Goal: Transaction & Acquisition: Purchase product/service

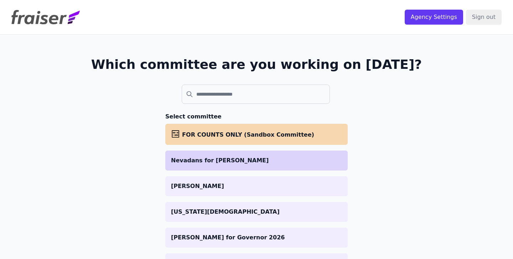
click at [209, 157] on p "Nevadans for [PERSON_NAME]" at bounding box center [256, 160] width 171 height 9
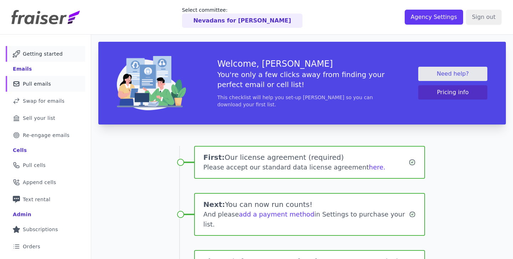
click at [44, 82] on span "Pull emails" at bounding box center [37, 83] width 28 height 7
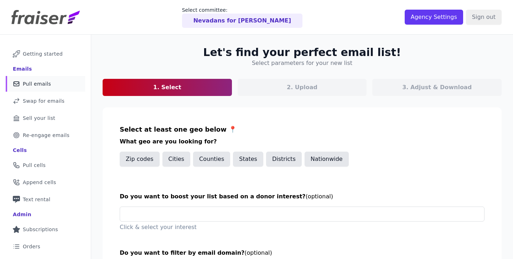
scroll to position [66, 0]
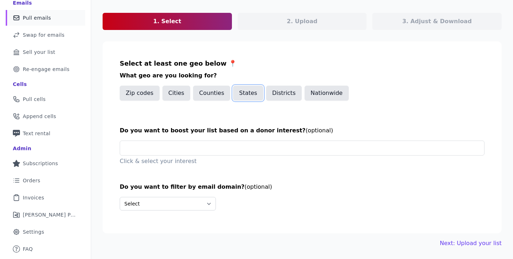
click at [242, 96] on button "States" at bounding box center [248, 93] width 30 height 15
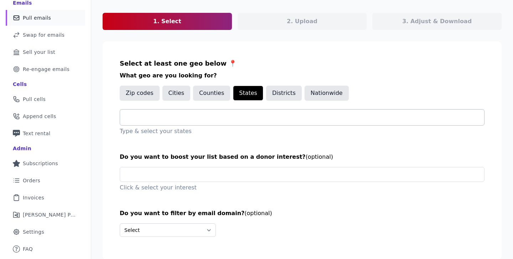
click at [178, 113] on input "text" at bounding box center [305, 117] width 359 height 9
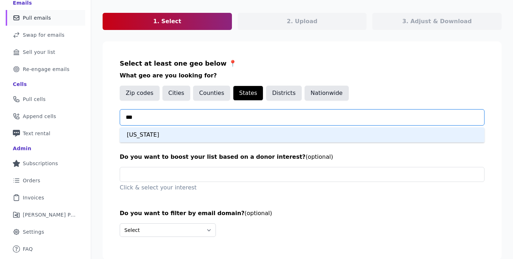
type input "***"
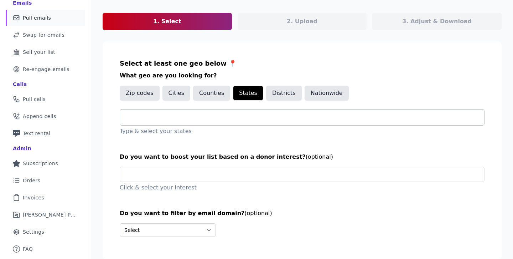
click at [222, 118] on input "text" at bounding box center [305, 117] width 359 height 9
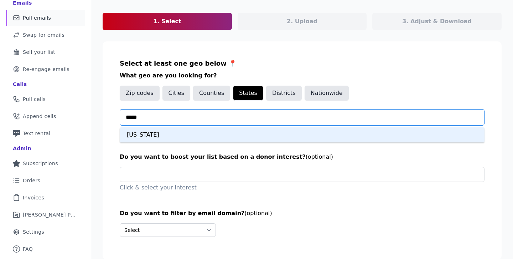
type input "******"
click at [173, 137] on div "Nevada" at bounding box center [302, 134] width 365 height 15
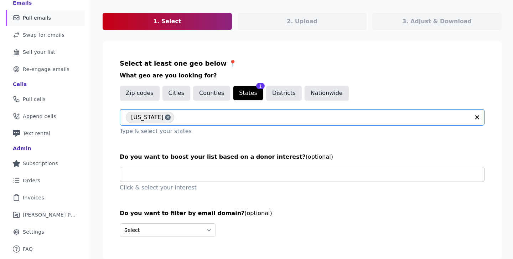
click at [208, 175] on input "text" at bounding box center [305, 174] width 359 height 14
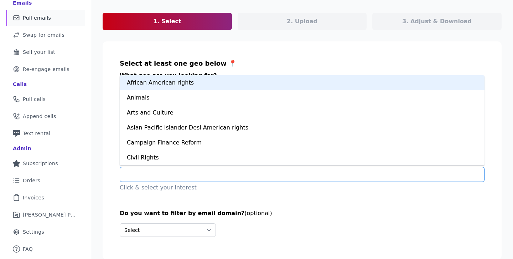
click at [166, 87] on div "African American rights" at bounding box center [302, 82] width 365 height 15
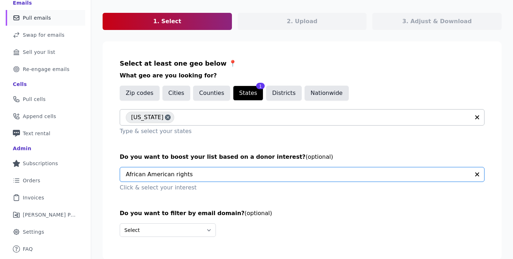
click at [122, 150] on section "Select at least one geo below 📍 What geo are you looking for? Zip codes Cities …" at bounding box center [302, 150] width 399 height 218
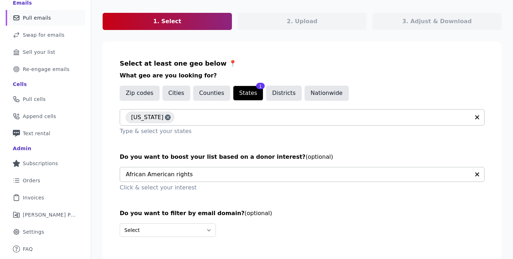
scroll to position [92, 0]
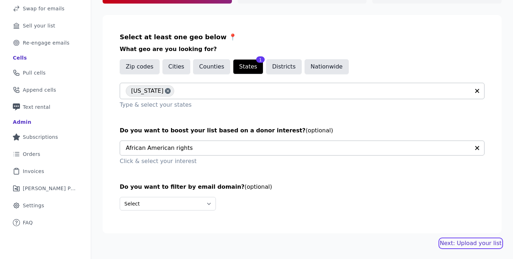
click at [471, 245] on link "Next: Upload your list" at bounding box center [471, 243] width 62 height 9
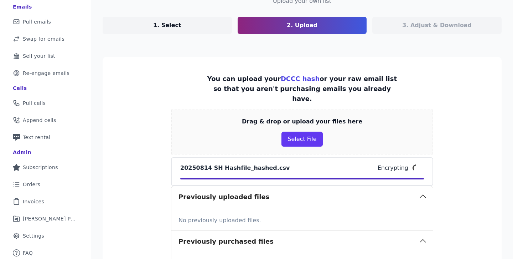
scroll to position [137, 0]
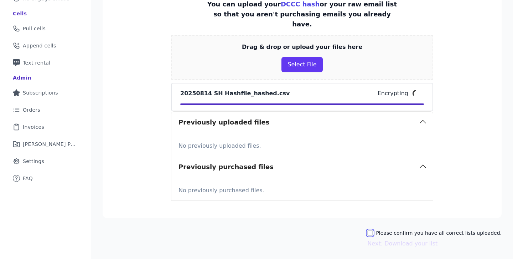
click at [373, 230] on input "Please confirm you have all correct lists uploaded." at bounding box center [371, 233] width 6 height 6
checkbox input "true"
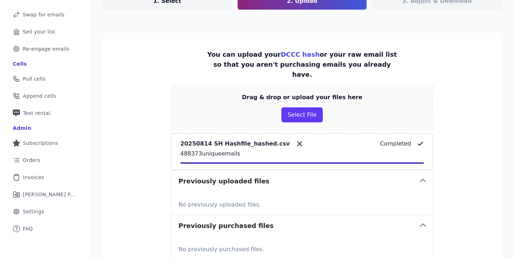
scroll to position [160, 0]
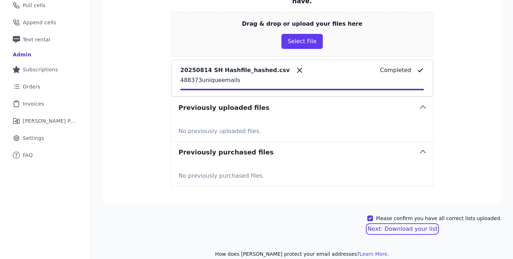
click at [391, 225] on button "Next: Download your list" at bounding box center [403, 229] width 70 height 9
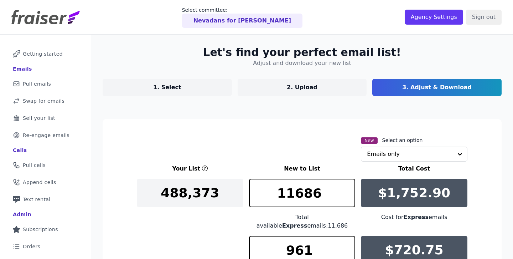
click at [179, 86] on p "1. Select" at bounding box center [167, 87] width 28 height 9
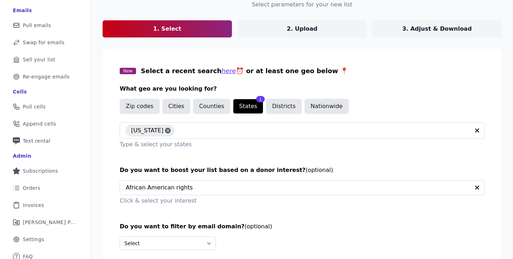
scroll to position [58, 0]
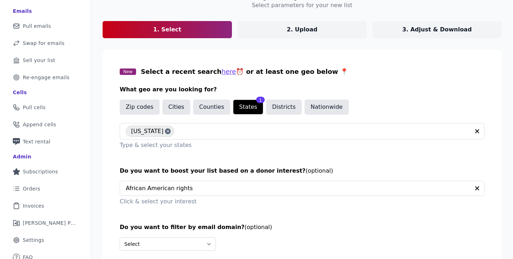
click at [415, 32] on p "3. Adjust & Download" at bounding box center [438, 29] width 70 height 9
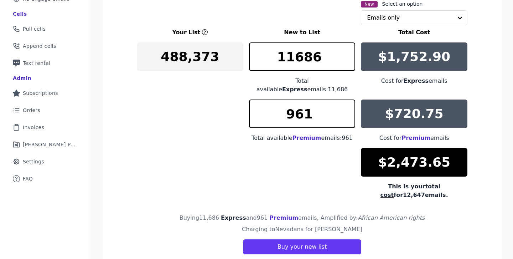
scroll to position [137, 0]
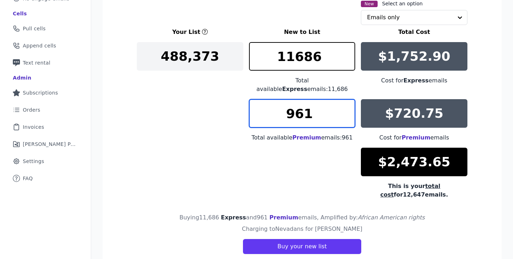
drag, startPoint x: 317, startPoint y: 107, endPoint x: 257, endPoint y: 104, distance: 60.3
click at [257, 104] on input "961" at bounding box center [302, 113] width 107 height 29
type input "0"
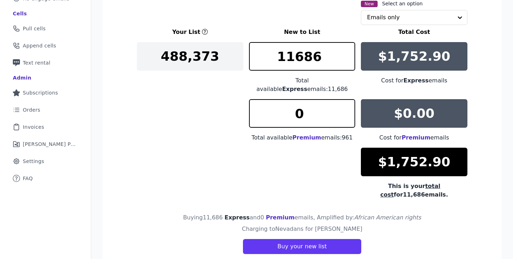
click at [283, 174] on div "Your List New to List Total Cost 488,373 11686 Total available Express emails: …" at bounding box center [302, 113] width 331 height 171
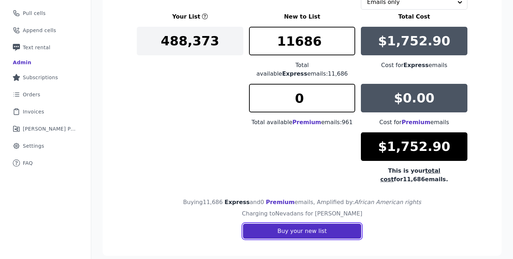
click at [290, 224] on button "Buy your new list" at bounding box center [302, 231] width 118 height 15
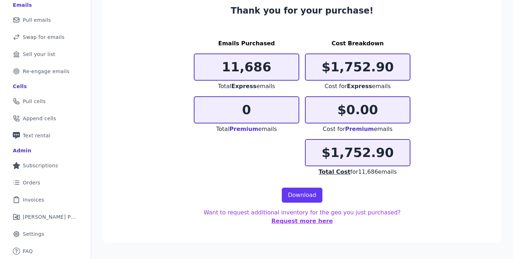
scroll to position [64, 0]
click at [314, 198] on link "Download" at bounding box center [302, 195] width 41 height 15
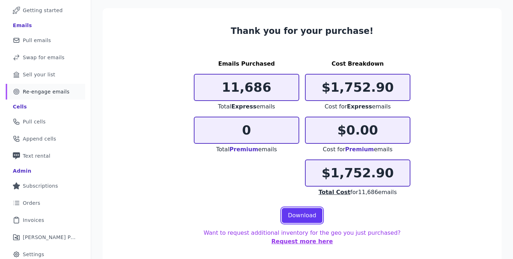
scroll to position [38, 0]
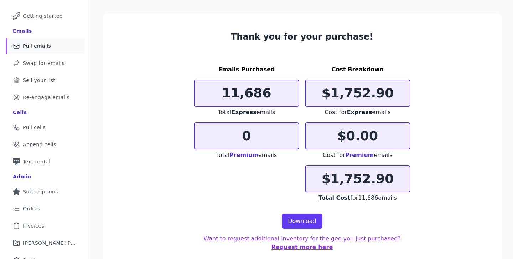
click at [41, 49] on span "Pull emails" at bounding box center [37, 45] width 28 height 7
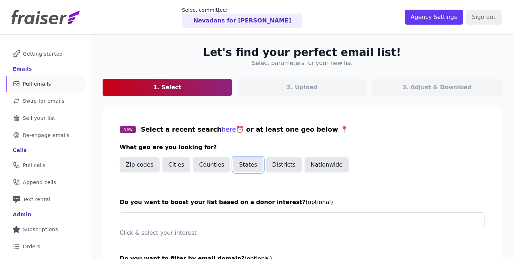
click at [250, 164] on button "States" at bounding box center [248, 164] width 30 height 15
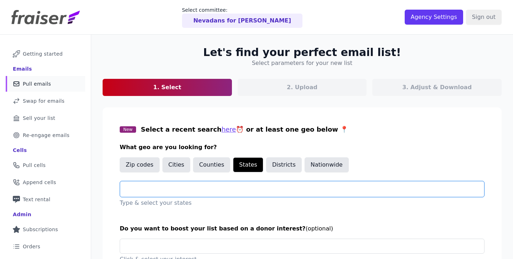
click at [169, 189] on input "text" at bounding box center [305, 189] width 359 height 9
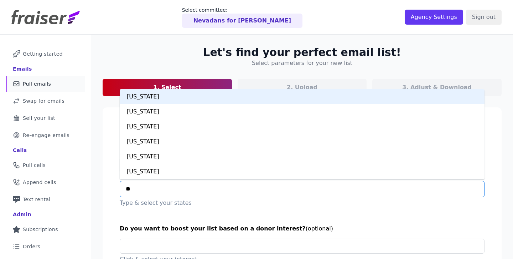
type input "***"
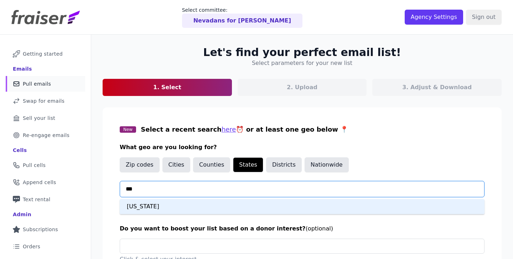
click at [138, 208] on div "[US_STATE]" at bounding box center [302, 206] width 365 height 15
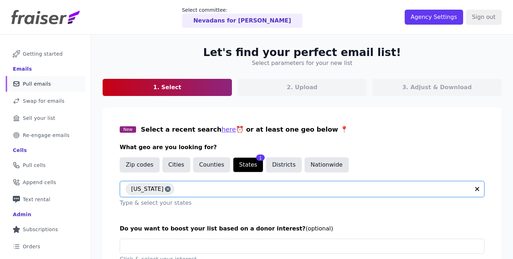
scroll to position [55, 0]
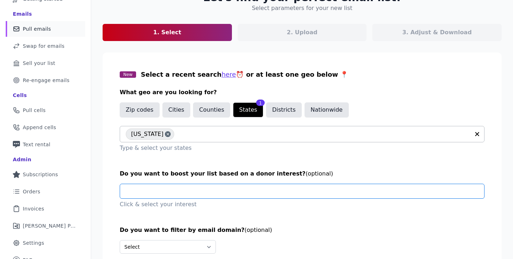
click at [145, 189] on input "text" at bounding box center [305, 191] width 359 height 14
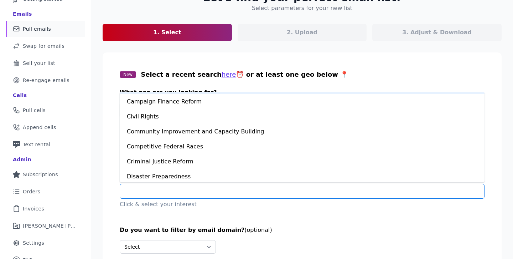
scroll to position [63, 0]
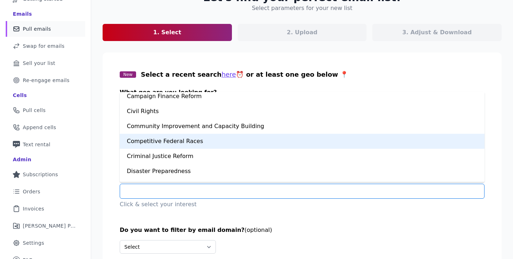
click at [155, 142] on div "Competitive Federal Races" at bounding box center [302, 141] width 365 height 15
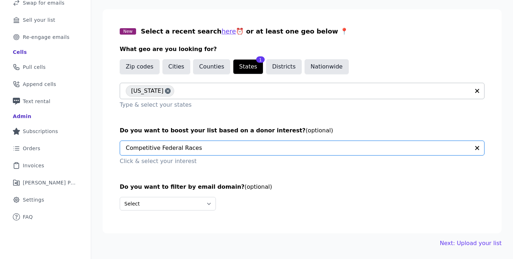
scroll to position [98, 0]
click at [463, 241] on link "Next: Upload your list" at bounding box center [471, 243] width 62 height 9
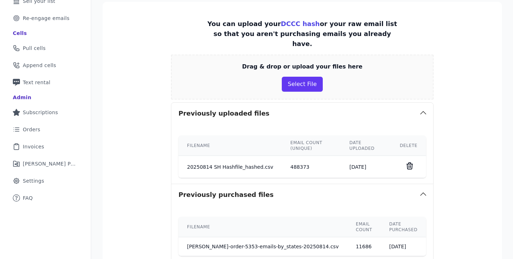
scroll to position [187, 0]
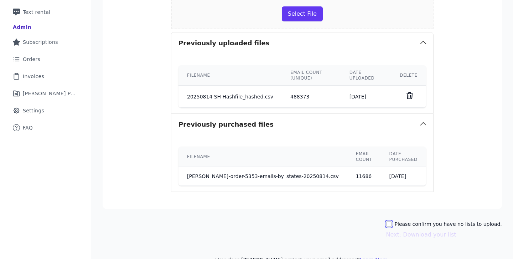
click at [392, 221] on input "Please confirm you have no lists to upload." at bounding box center [390, 224] width 6 height 6
checkbox input "true"
click at [422, 230] on button "Next: Download your list" at bounding box center [422, 234] width 70 height 9
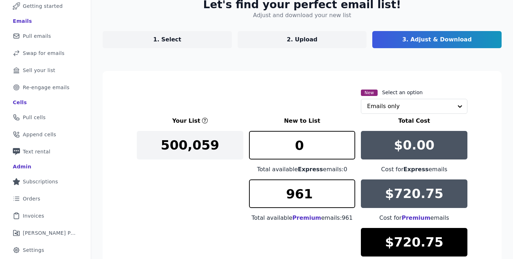
scroll to position [42, 0]
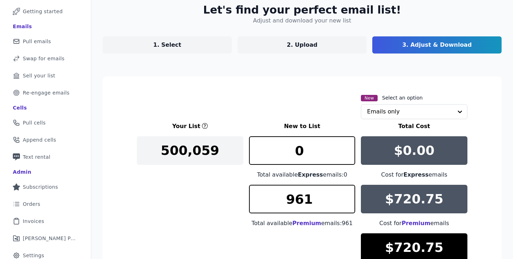
click at [160, 47] on p "1. Select" at bounding box center [167, 45] width 28 height 9
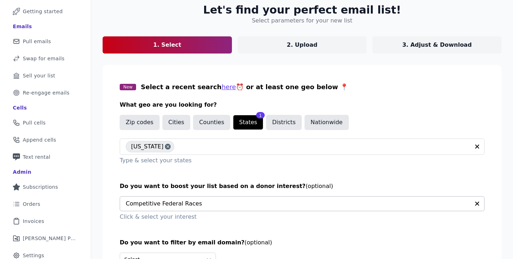
click at [181, 204] on input "text" at bounding box center [298, 203] width 344 height 14
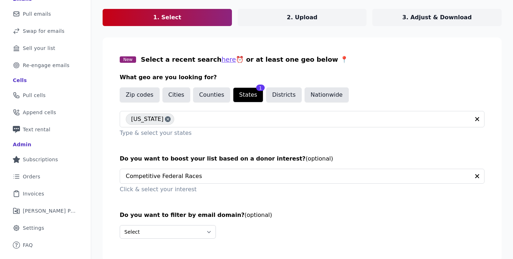
click at [223, 69] on div "New Select a recent search here ⏰ or at least one geo below 📍 What geo are you …" at bounding box center [302, 96] width 365 height 83
click at [282, 96] on button "Districts" at bounding box center [284, 94] width 36 height 15
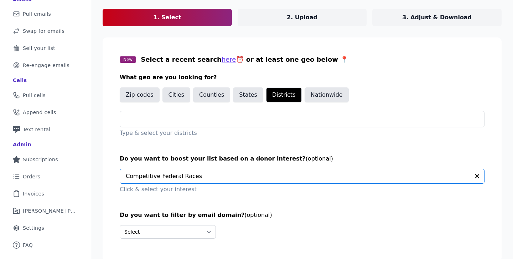
click at [167, 180] on input "text" at bounding box center [298, 176] width 344 height 14
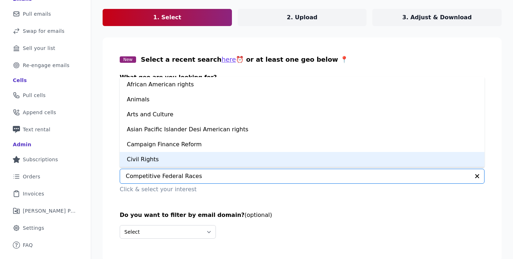
click at [475, 177] on icon "button" at bounding box center [477, 176] width 7 height 7
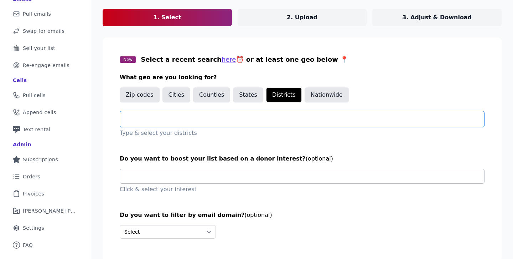
click at [239, 119] on input "text" at bounding box center [305, 119] width 359 height 9
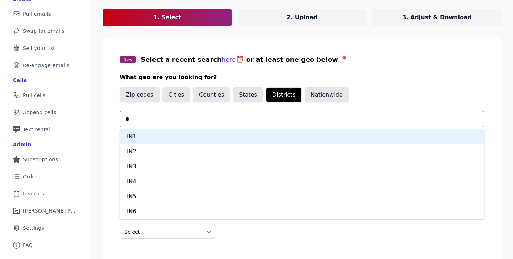
type input "**"
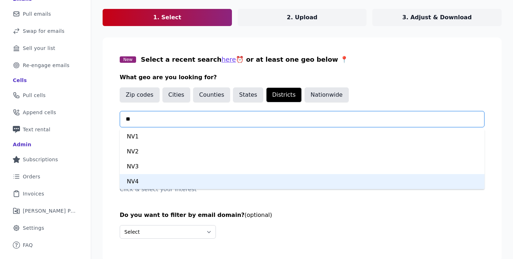
click at [135, 183] on div "NV4" at bounding box center [302, 181] width 365 height 15
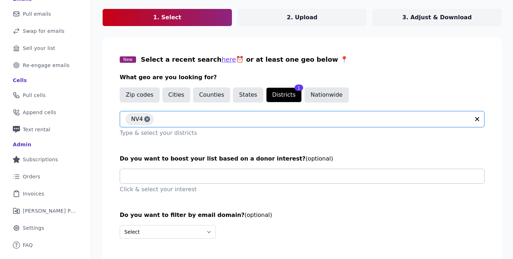
scroll to position [98, 0]
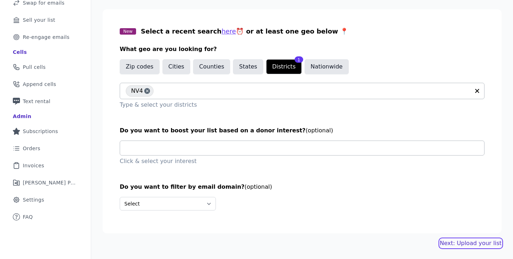
click at [456, 241] on link "Next: Upload your list" at bounding box center [471, 243] width 62 height 9
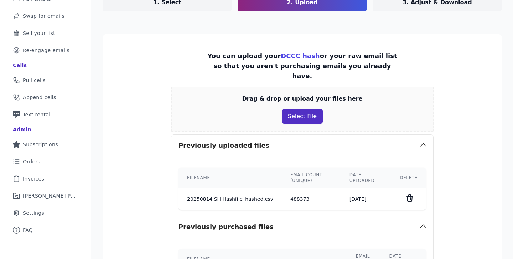
scroll to position [187, 0]
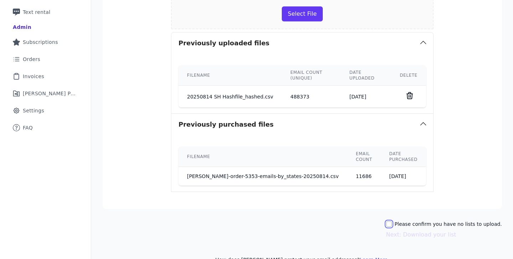
click at [392, 221] on input "Please confirm you have no lists to upload." at bounding box center [390, 224] width 6 height 6
checkbox input "true"
click at [419, 230] on button "Next: Download your list" at bounding box center [422, 234] width 70 height 9
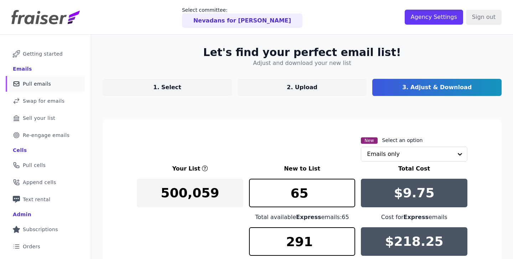
click at [30, 82] on span "Pull emails" at bounding box center [37, 83] width 28 height 7
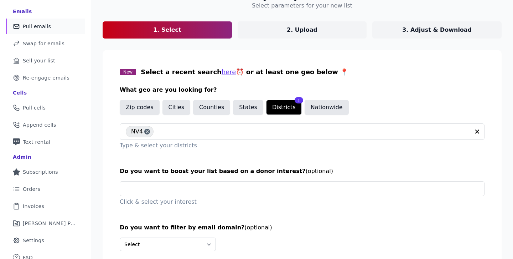
scroll to position [58, 0]
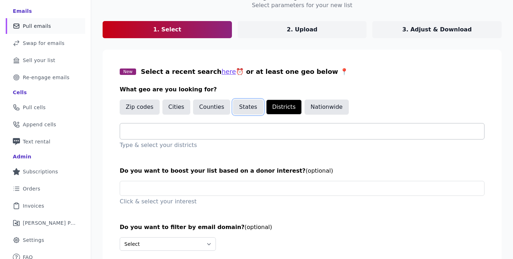
click at [245, 107] on button "States" at bounding box center [248, 106] width 30 height 15
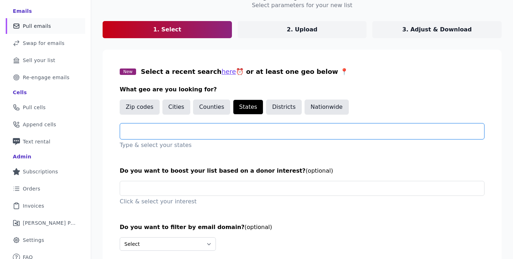
click at [159, 134] on input "text" at bounding box center [305, 131] width 359 height 9
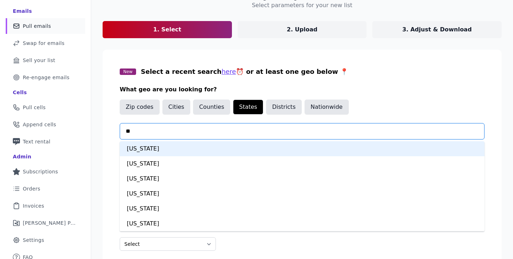
type input "***"
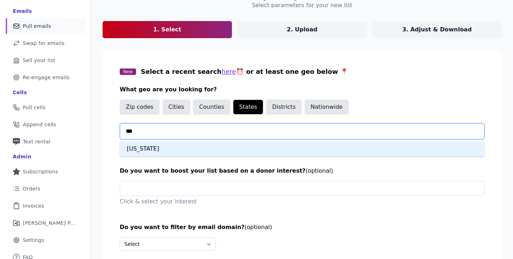
click at [175, 144] on div "Nevada" at bounding box center [302, 148] width 365 height 15
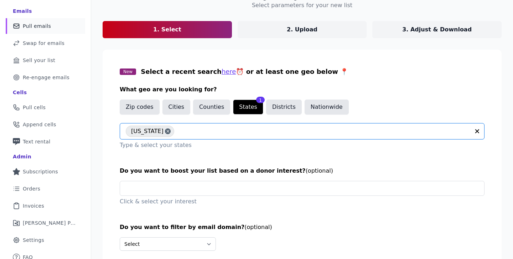
scroll to position [98, 0]
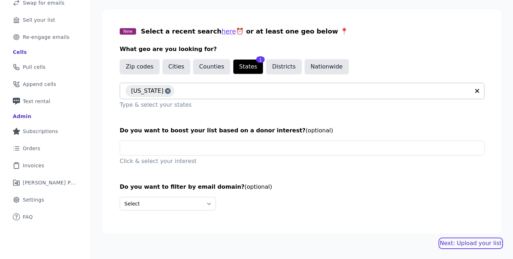
click at [455, 244] on link "Next: Upload your list" at bounding box center [471, 243] width 62 height 9
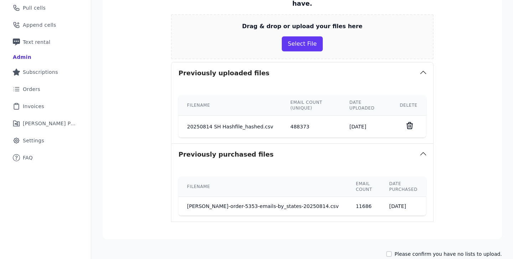
scroll to position [162, 0]
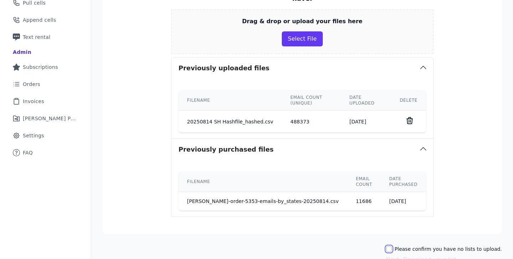
click at [392, 246] on input "Please confirm you have no lists to upload." at bounding box center [390, 249] width 6 height 6
checkbox input "true"
click at [416, 255] on button "Next: Download your list" at bounding box center [422, 259] width 70 height 9
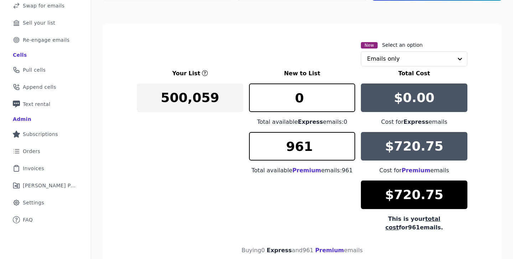
scroll to position [96, 0]
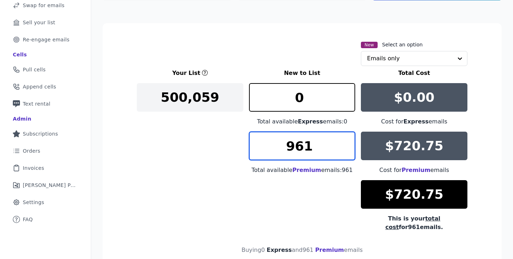
drag, startPoint x: 323, startPoint y: 150, endPoint x: 276, endPoint y: 150, distance: 46.7
click at [276, 150] on input "961" at bounding box center [302, 146] width 107 height 29
click at [220, 178] on div "Your List New to List Total Cost 500,059 0 Total available Express emails: 0 $0…" at bounding box center [302, 150] width 331 height 163
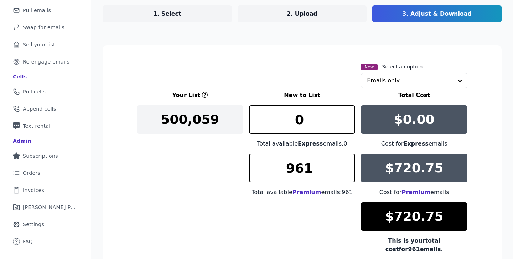
scroll to position [0, 0]
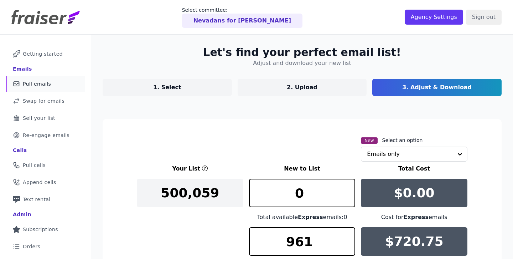
click at [44, 82] on span "Pull emails" at bounding box center [37, 83] width 28 height 7
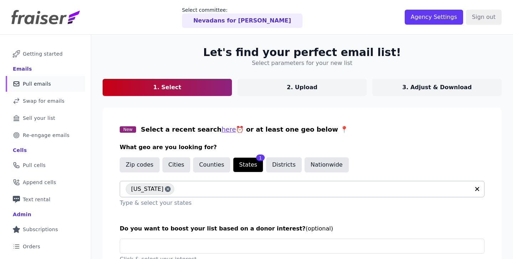
scroll to position [98, 0]
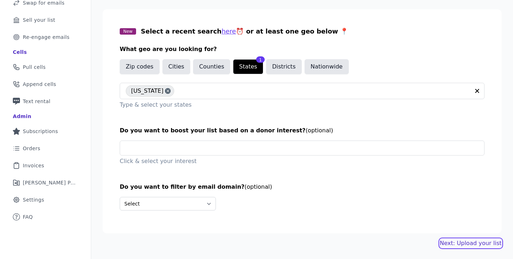
click at [459, 243] on link "Next: Upload your list" at bounding box center [471, 243] width 62 height 9
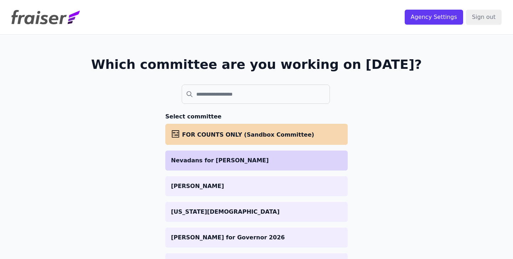
click at [242, 159] on p "Nevadans for [PERSON_NAME]" at bounding box center [256, 160] width 171 height 9
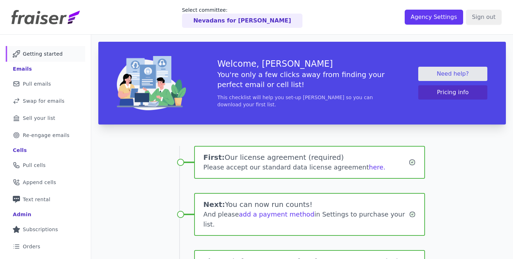
scroll to position [66, 0]
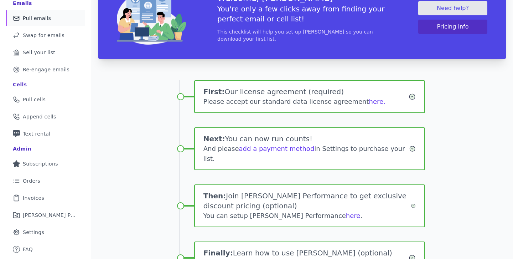
click at [52, 20] on link "Mail Icon Outline of a mail envelope Pull emails" at bounding box center [46, 18] width 80 height 16
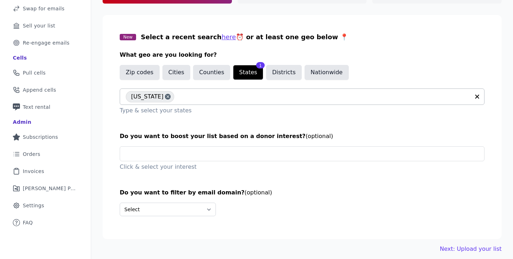
scroll to position [98, 0]
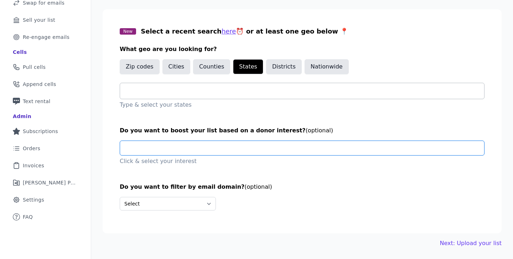
click at [157, 150] on input "text" at bounding box center [305, 148] width 359 height 14
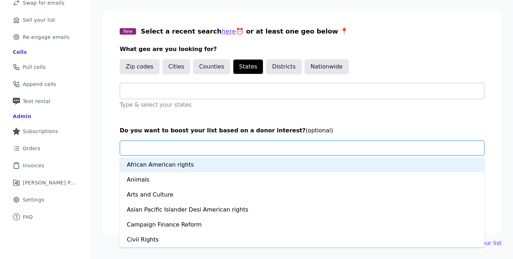
click at [168, 163] on div "African American rights" at bounding box center [302, 164] width 365 height 15
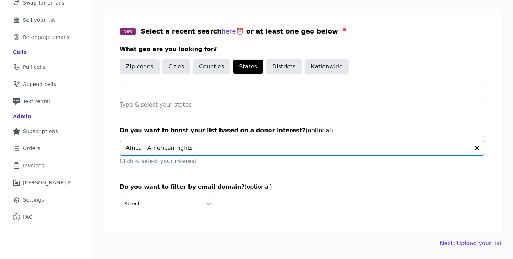
click at [477, 147] on icon "button" at bounding box center [478, 148] width 4 height 4
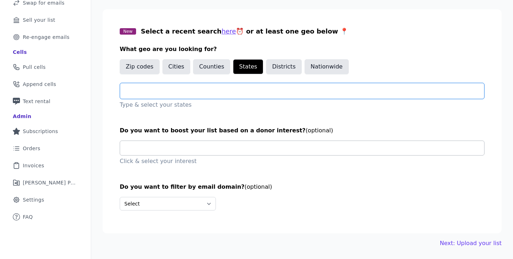
click at [155, 90] on input "text" at bounding box center [305, 91] width 359 height 9
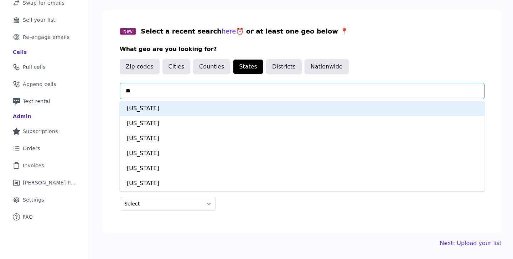
type input "***"
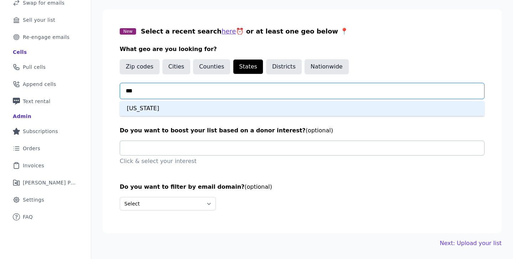
click at [151, 109] on div "Nevada" at bounding box center [302, 108] width 365 height 15
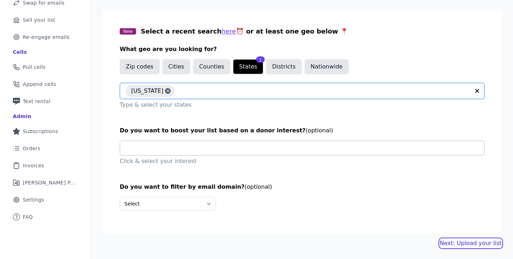
click at [468, 242] on link "Next: Upload your list" at bounding box center [471, 243] width 62 height 9
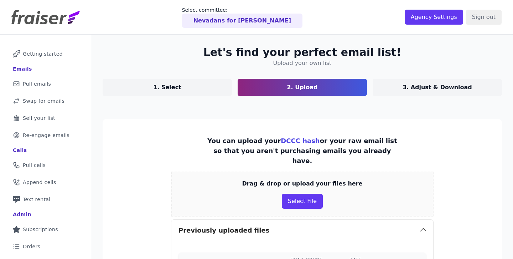
scroll to position [187, 0]
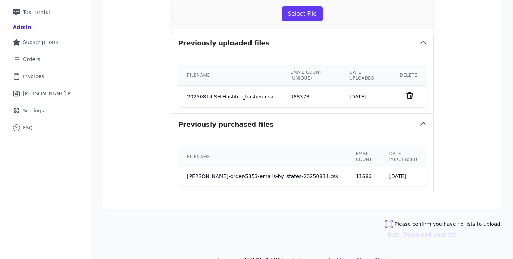
click at [392, 221] on input "Please confirm you have no lists to upload." at bounding box center [390, 224] width 6 height 6
checkbox input "true"
click at [408, 230] on button "Next: Download your list" at bounding box center [422, 234] width 70 height 9
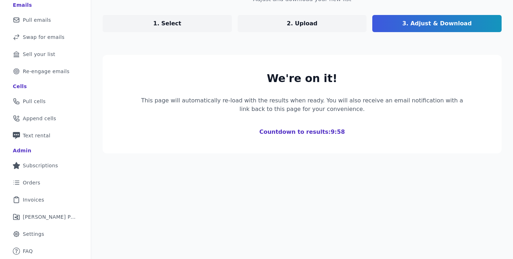
scroll to position [143, 0]
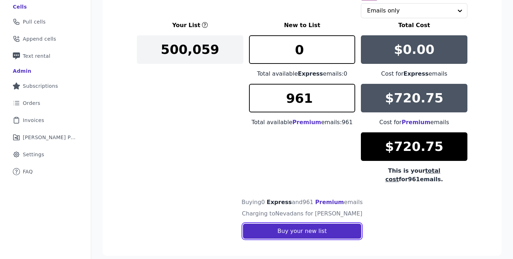
click at [296, 224] on button "Buy your new list" at bounding box center [302, 231] width 118 height 15
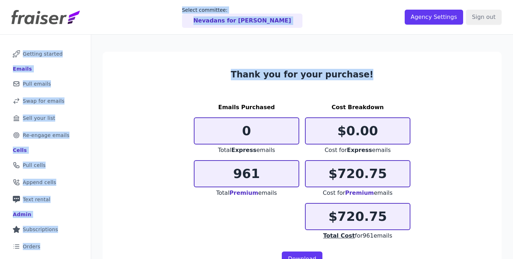
drag, startPoint x: 370, startPoint y: 77, endPoint x: 168, endPoint y: 9, distance: 214.1
click at [168, 9] on div "Select committee: Nevadans for Steven Horsford Agency Settings Sign out Mail Ic…" at bounding box center [256, 129] width 513 height 259
click at [168, 9] on div "Select committee: Nevadans for Steven Horsford" at bounding box center [242, 16] width 325 height 21
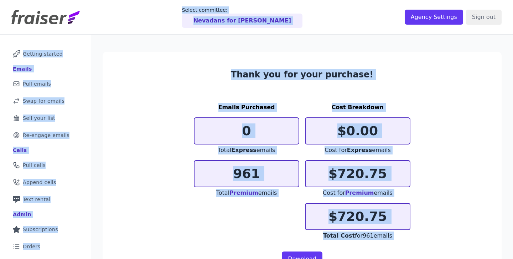
drag, startPoint x: 168, startPoint y: 9, endPoint x: 463, endPoint y: 233, distance: 370.8
click at [463, 232] on div "Select committee: Nevadans for Steven Horsford Agency Settings Sign out Mail Ic…" at bounding box center [256, 129] width 513 height 259
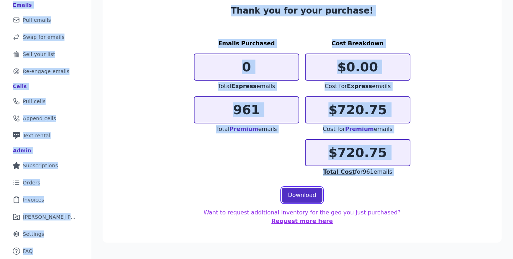
click at [298, 197] on link "Download" at bounding box center [302, 195] width 41 height 15
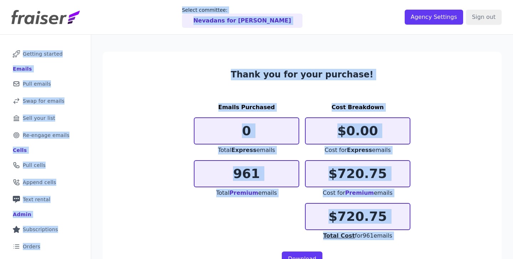
click at [171, 69] on section "Thank you for your purchase! Emails Purchased 0 Total Express emails 961 Total …" at bounding box center [302, 179] width 399 height 255
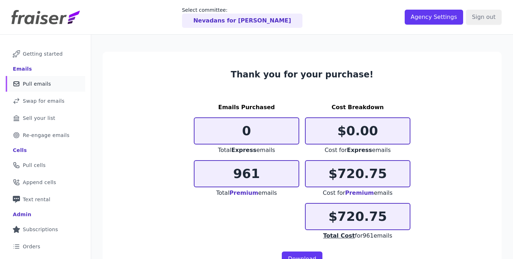
click at [29, 85] on span "Pull emails" at bounding box center [37, 83] width 28 height 7
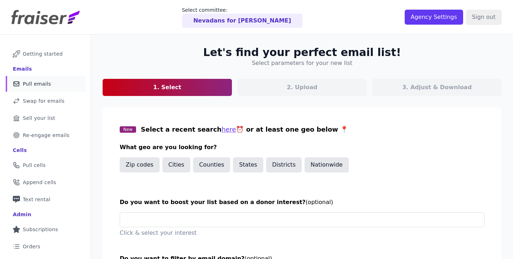
scroll to position [72, 0]
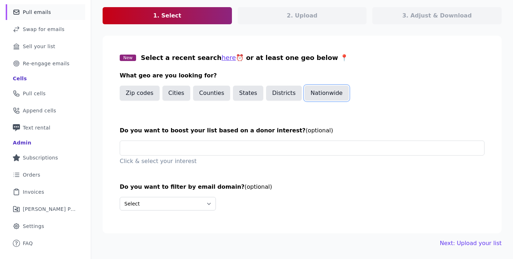
click at [320, 94] on button "Nationwide" at bounding box center [327, 93] width 44 height 15
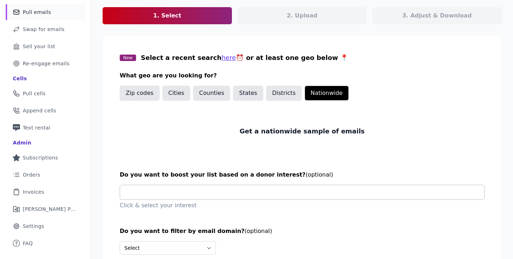
click at [187, 192] on input "text" at bounding box center [305, 192] width 359 height 14
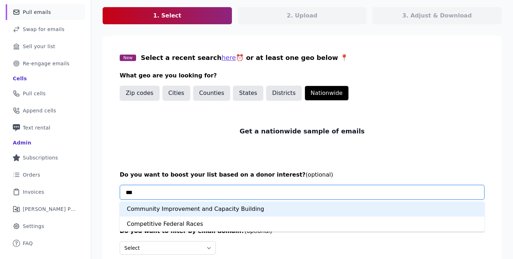
type input "****"
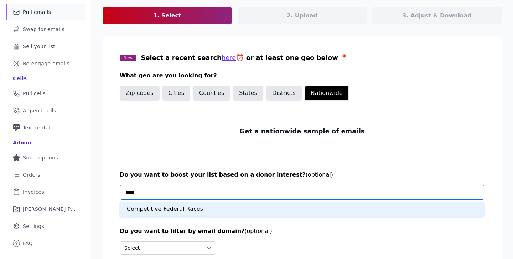
click at [183, 209] on div "Competitive Federal Races" at bounding box center [302, 208] width 365 height 15
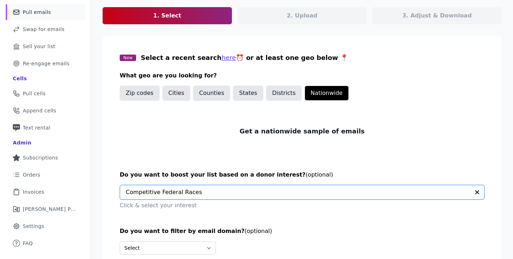
scroll to position [116, 0]
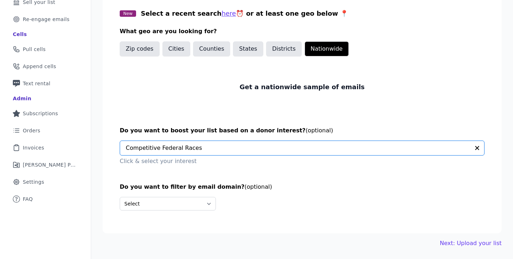
click at [305, 185] on h3 "Do you want to filter by email domain? (optional)" at bounding box center [302, 187] width 365 height 9
click at [475, 243] on link "Next: Upload your list" at bounding box center [471, 243] width 62 height 9
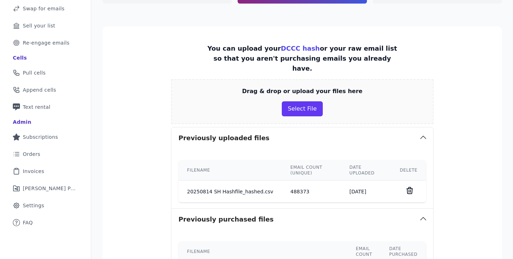
scroll to position [206, 0]
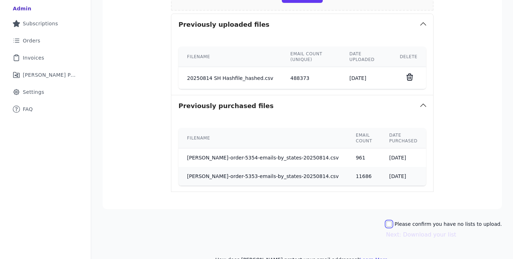
click at [392, 221] on input "Please confirm you have no lists to upload." at bounding box center [390, 224] width 6 height 6
checkbox input "true"
click at [413, 230] on button "Next: Download your list" at bounding box center [422, 234] width 70 height 9
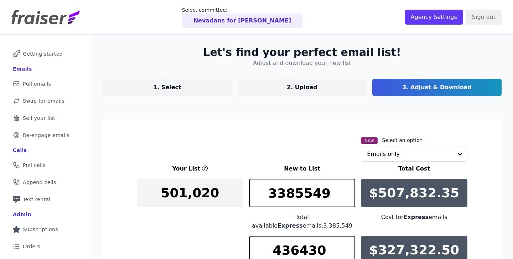
scroll to position [48, 0]
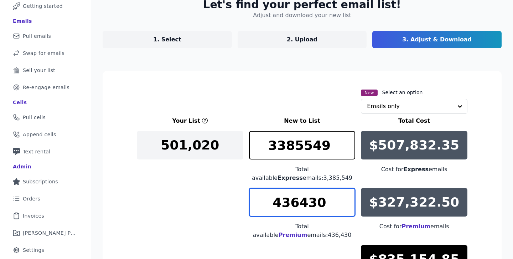
drag, startPoint x: 329, startPoint y: 203, endPoint x: 229, endPoint y: 198, distance: 100.0
click at [239, 200] on div "Your List New to List Total Cost 501,020 3385549 Total available Express emails…" at bounding box center [302, 207] width 331 height 180
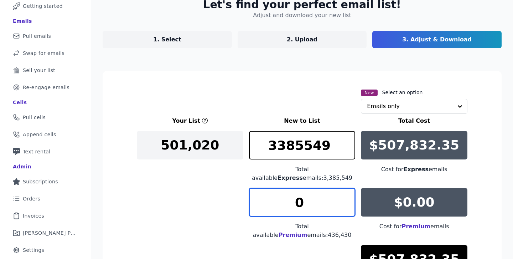
type input "0"
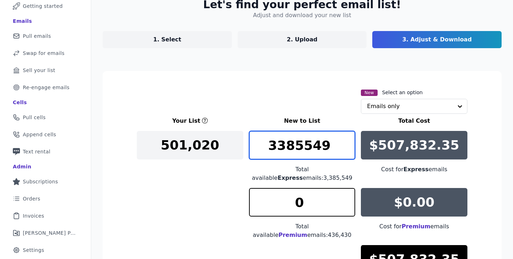
drag, startPoint x: 328, startPoint y: 148, endPoint x: 243, endPoint y: 145, distance: 85.6
click at [244, 145] on div "Your List New to List Total Cost 501,020 3385549 Total available Express emails…" at bounding box center [302, 207] width 331 height 180
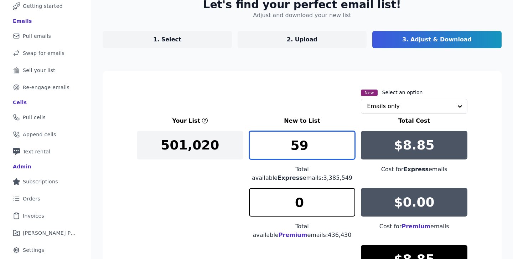
type input "5"
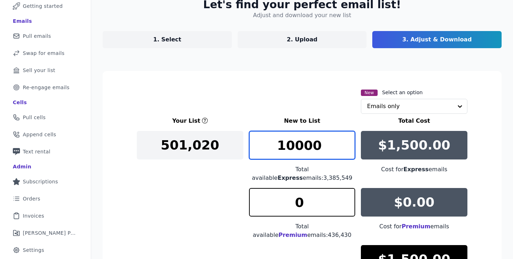
drag, startPoint x: 321, startPoint y: 143, endPoint x: 289, endPoint y: 145, distance: 31.9
click at [289, 145] on input "10000" at bounding box center [302, 145] width 107 height 29
drag, startPoint x: 317, startPoint y: 146, endPoint x: 290, endPoint y: 146, distance: 27.8
click at [290, 146] on input "15000" at bounding box center [302, 145] width 107 height 29
drag, startPoint x: 321, startPoint y: 144, endPoint x: 297, endPoint y: 144, distance: 23.9
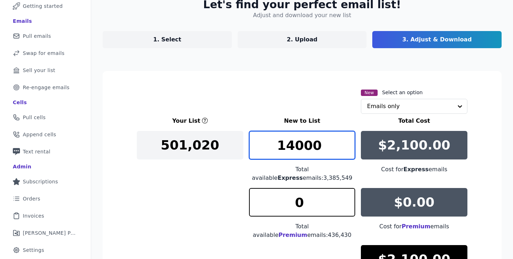
click at [297, 144] on input "14000" at bounding box center [302, 145] width 107 height 29
type input "14500"
click at [251, 109] on div "New Select an option Emails only" at bounding box center [302, 101] width 331 height 26
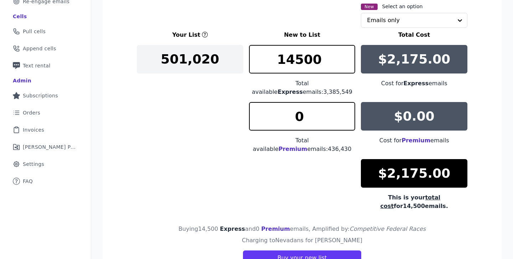
scroll to position [160, 0]
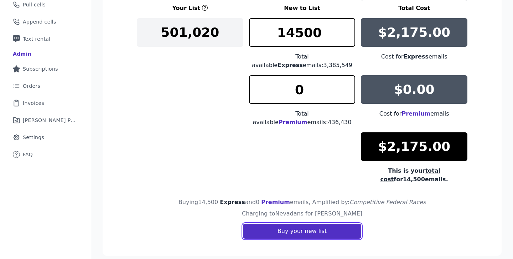
click at [294, 225] on button "Buy your new list" at bounding box center [302, 231] width 118 height 15
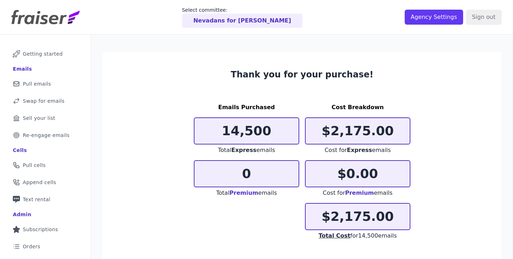
click at [198, 76] on h3 "Thank you for your purchase!" at bounding box center [302, 74] width 217 height 11
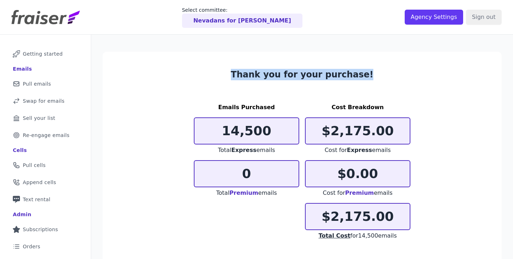
drag, startPoint x: 236, startPoint y: 68, endPoint x: 383, endPoint y: 83, distance: 147.6
click at [383, 83] on section "Thank you for your purchase! Emails Purchased 14,500 Total Express emails 0 Tot…" at bounding box center [302, 184] width 399 height 264
click at [359, 71] on h3 "Thank you for your purchase!" at bounding box center [302, 74] width 217 height 11
drag, startPoint x: 362, startPoint y: 72, endPoint x: 225, endPoint y: 70, distance: 137.3
click at [234, 72] on h3 "Thank you for your purchase!" at bounding box center [302, 74] width 217 height 11
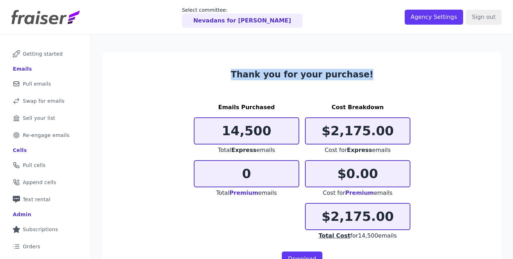
scroll to position [64, 0]
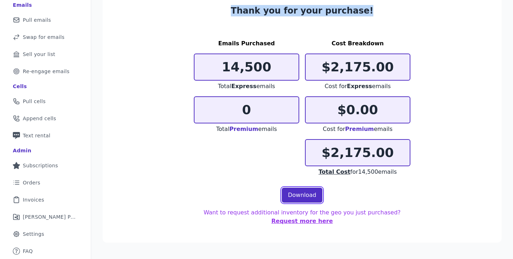
click at [302, 194] on link "Download" at bounding box center [302, 195] width 41 height 15
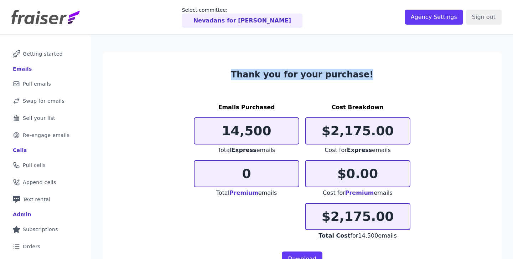
click at [182, 88] on section "Thank you for your purchase! Emails Purchased 14,500 Total Express emails 0 Tot…" at bounding box center [302, 179] width 399 height 255
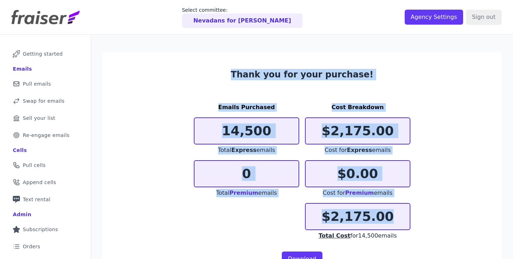
drag, startPoint x: 216, startPoint y: 70, endPoint x: 454, endPoint y: 224, distance: 283.0
click at [454, 224] on section "Thank you for your purchase! Emails Purchased 14,500 Total Express emails 0 Tot…" at bounding box center [302, 179] width 399 height 255
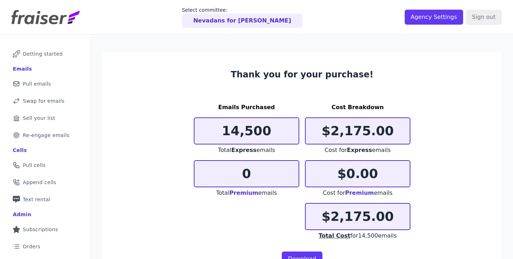
click at [409, 235] on div "Total Cost for 14,500 emails" at bounding box center [358, 235] width 106 height 9
drag, startPoint x: 403, startPoint y: 235, endPoint x: 211, endPoint y: 67, distance: 255.0
click at [213, 68] on section "Thank you for your purchase! Emails Purchased 14,500 Total Express emails 0 Tot…" at bounding box center [302, 179] width 399 height 255
click at [211, 67] on section "Thank you for your purchase! Emails Purchased 14,500 Total Express emails 0 Tot…" at bounding box center [302, 179] width 399 height 255
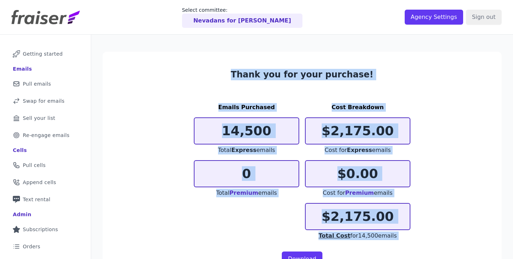
drag, startPoint x: 211, startPoint y: 67, endPoint x: 415, endPoint y: 236, distance: 264.7
click at [415, 236] on section "Thank you for your purchase! Emails Purchased 14,500 Total Express emails 0 Tot…" at bounding box center [302, 179] width 399 height 255
drag, startPoint x: 415, startPoint y: 236, endPoint x: 229, endPoint y: 66, distance: 251.9
click at [229, 66] on section "Thank you for your purchase! Emails Purchased 14,500 Total Express emails 0 Tot…" at bounding box center [302, 179] width 399 height 255
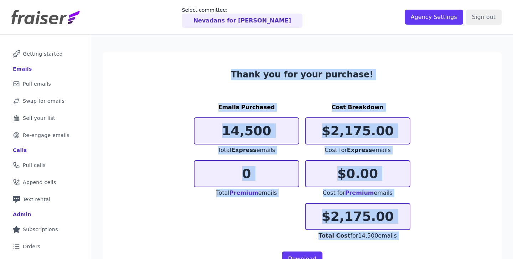
click at [228, 66] on section "Thank you for your purchase! Emails Purchased 14,500 Total Express emails 0 Tot…" at bounding box center [302, 179] width 399 height 255
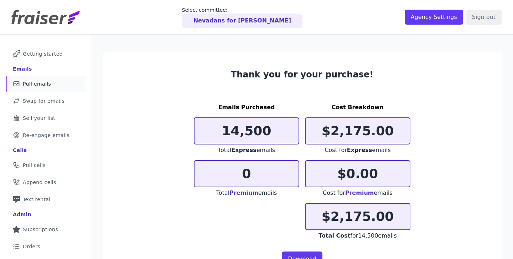
click at [25, 85] on span "Pull emails" at bounding box center [37, 83] width 28 height 7
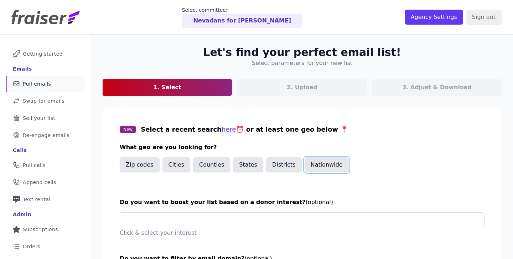
click at [317, 169] on button "Nationwide" at bounding box center [327, 164] width 44 height 15
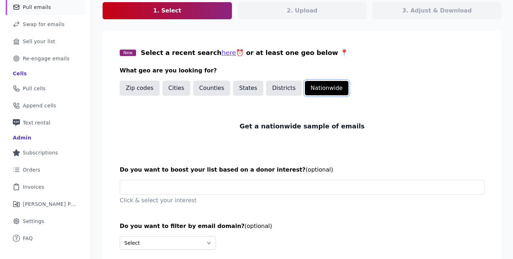
scroll to position [89, 0]
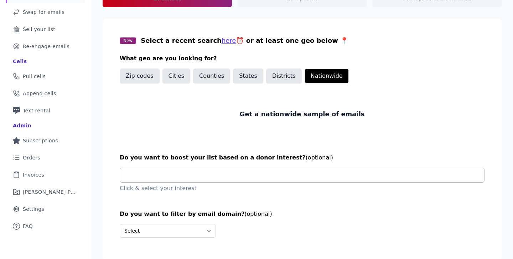
click at [158, 175] on input "text" at bounding box center [305, 175] width 359 height 14
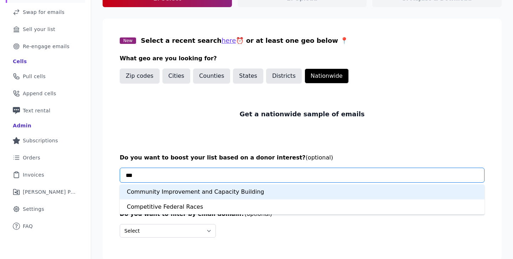
type input "****"
click at [169, 188] on div "Competitive Federal Races" at bounding box center [302, 191] width 365 height 15
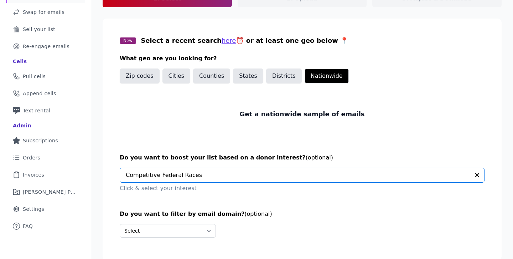
scroll to position [116, 0]
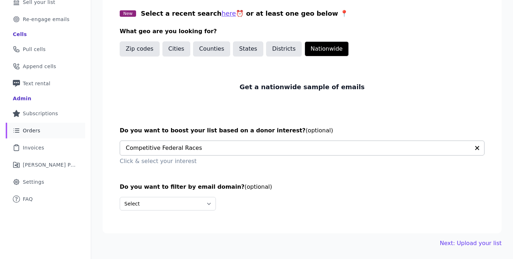
click at [54, 132] on link "List Icon Outline of bulleted list Orders" at bounding box center [46, 131] width 80 height 16
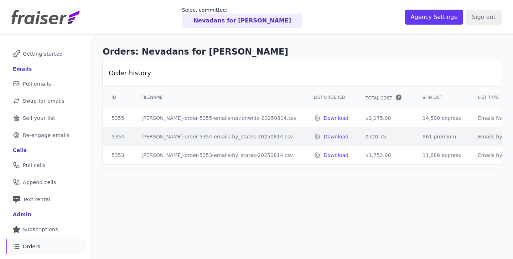
click at [383, 192] on div "Orders: Nevadans for [PERSON_NAME] Order history ID Filename List Ordered Total…" at bounding box center [302, 179] width 422 height 288
click at [43, 85] on span "Pull emails" at bounding box center [37, 83] width 28 height 7
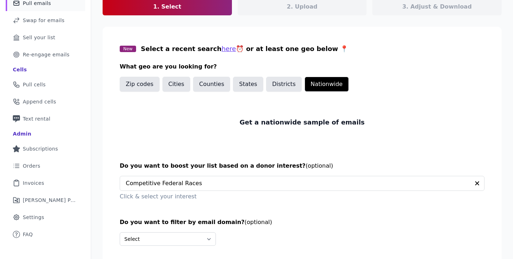
scroll to position [107, 0]
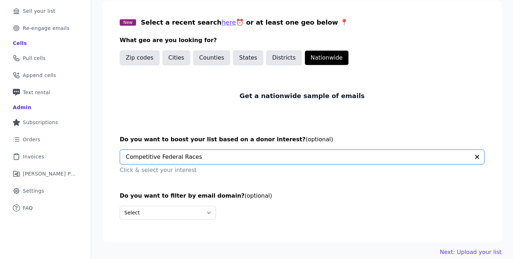
click at [154, 159] on input "text" at bounding box center [298, 157] width 344 height 14
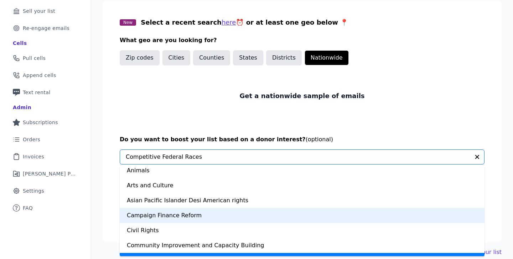
scroll to position [0, 0]
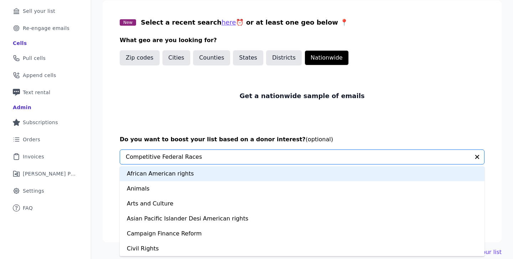
click at [162, 175] on div "African American rights" at bounding box center [302, 173] width 365 height 15
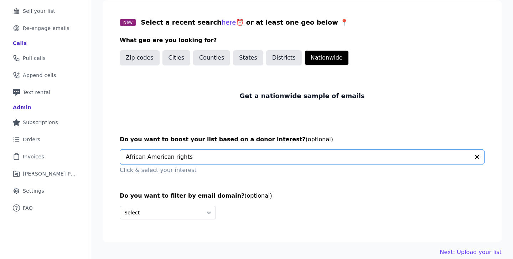
click at [234, 116] on div "Get a nationwide sample of emails" at bounding box center [302, 96] width 365 height 44
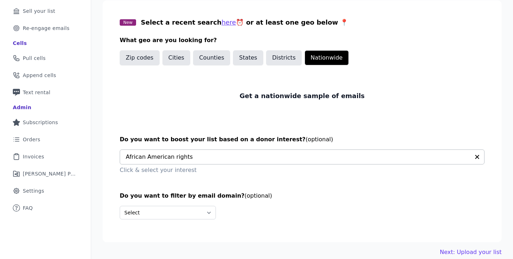
scroll to position [116, 0]
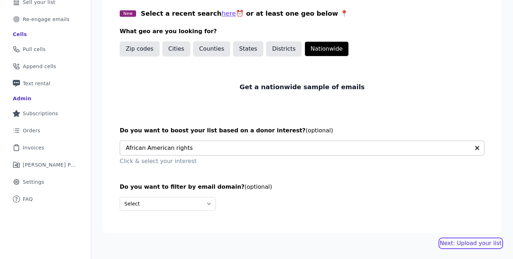
click at [454, 241] on link "Next: Upload your list" at bounding box center [471, 243] width 62 height 9
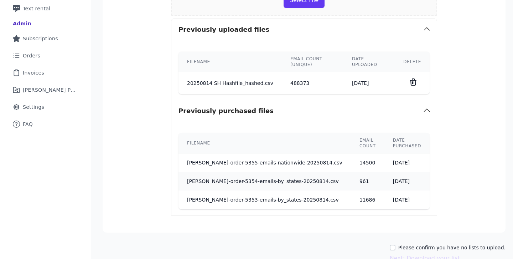
scroll to position [230, 0]
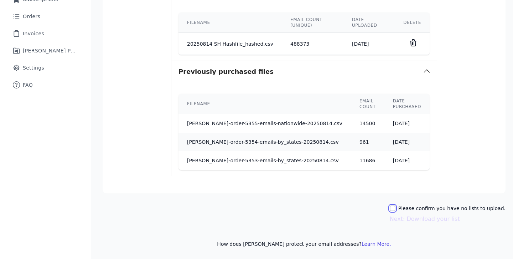
click at [396, 209] on input "Please confirm you have no lists to upload." at bounding box center [393, 208] width 6 height 6
checkbox input "true"
click at [415, 215] on button "Next: Download your list" at bounding box center [425, 219] width 70 height 9
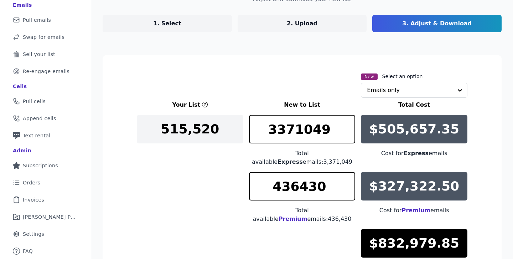
scroll to position [160, 0]
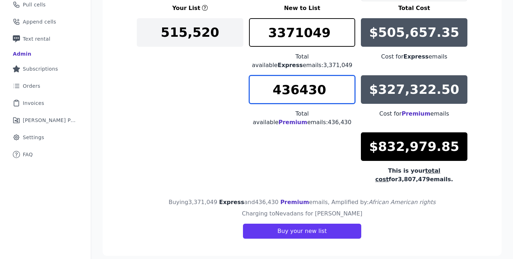
drag, startPoint x: 324, startPoint y: 93, endPoint x: 250, endPoint y: 85, distance: 75.3
click at [250, 85] on input "436430" at bounding box center [302, 89] width 107 height 29
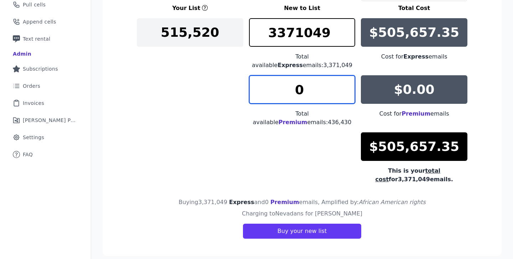
type input "0"
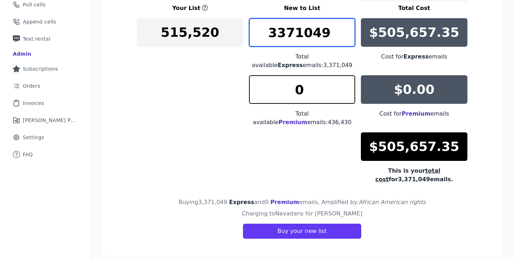
drag, startPoint x: 330, startPoint y: 39, endPoint x: 244, endPoint y: 24, distance: 87.1
click at [247, 24] on div "Your List New to List Total Cost 515,520 3371049 Total available Express emails…" at bounding box center [302, 94] width 331 height 180
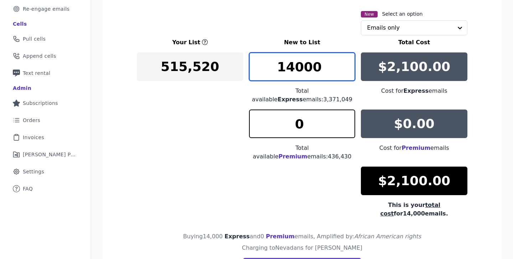
scroll to position [122, 0]
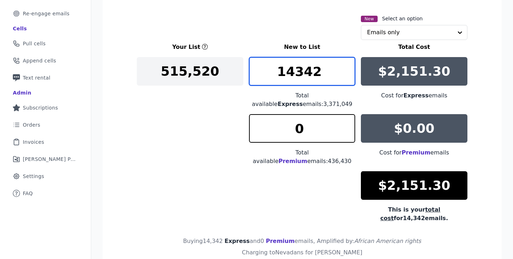
type input "14342"
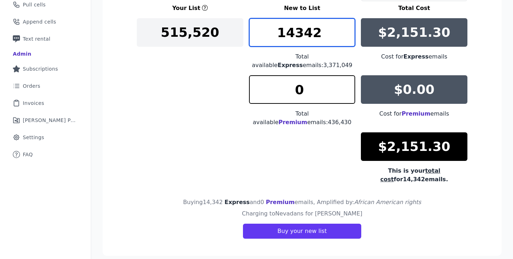
scroll to position [160, 0]
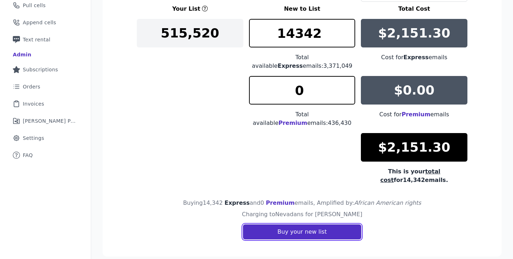
click at [295, 227] on button "Buy your new list" at bounding box center [302, 231] width 118 height 15
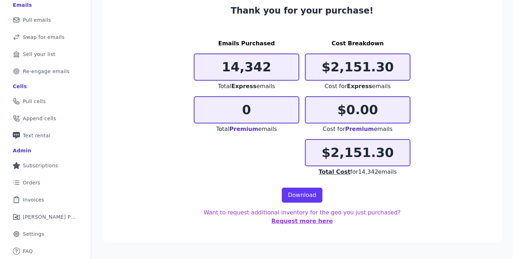
scroll to position [64, 0]
click at [313, 195] on link "Download" at bounding box center [302, 195] width 41 height 15
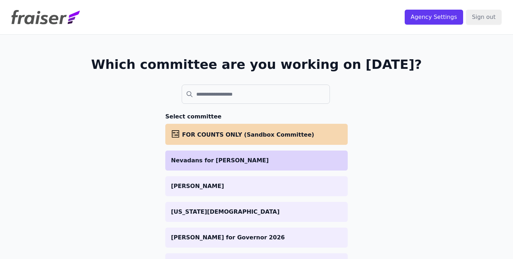
click at [236, 154] on li "Nevadans for [PERSON_NAME]" at bounding box center [256, 160] width 183 height 20
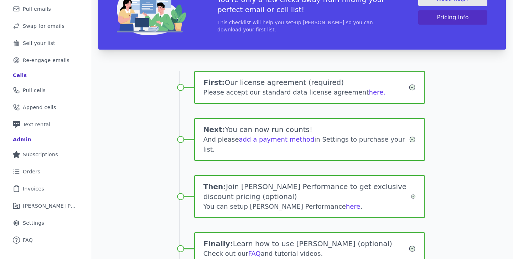
scroll to position [89, 0]
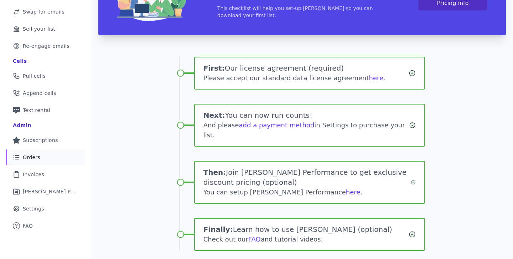
click at [35, 159] on span "Orders" at bounding box center [31, 157] width 17 height 7
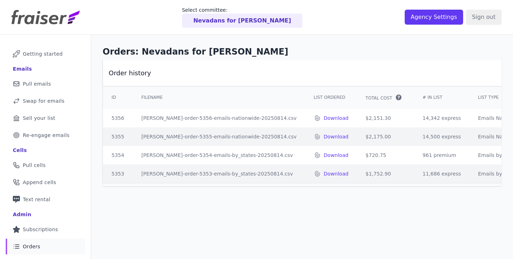
drag, startPoint x: 421, startPoint y: 174, endPoint x: 383, endPoint y: 154, distance: 43.7
click at [383, 154] on tbody "5356 [PERSON_NAME]-order-5356-emails-nationwide-20250814.csv Download $2,151.30…" at bounding box center [369, 146] width 533 height 74
click at [414, 154] on td "961 premium" at bounding box center [442, 155] width 56 height 19
drag, startPoint x: 383, startPoint y: 154, endPoint x: 430, endPoint y: 176, distance: 52.5
click at [430, 176] on tbody "5356 [PERSON_NAME]-order-5356-emails-nationwide-20250814.csv Download $2,151.30…" at bounding box center [369, 146] width 533 height 74
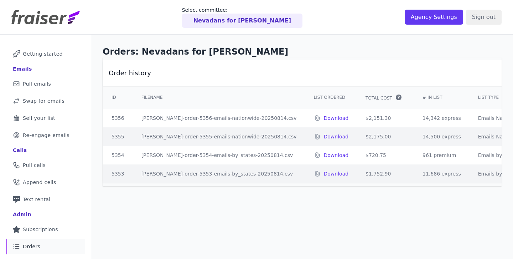
click at [430, 176] on td "11,686 express" at bounding box center [442, 173] width 56 height 19
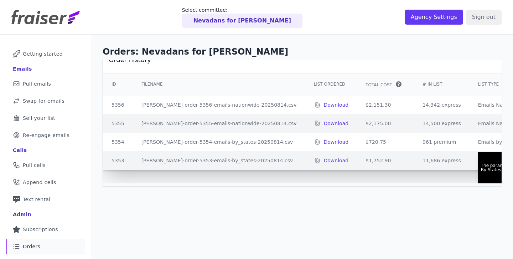
click at [491, 142] on td "Emails by 1 State The parameters you selected for this order are: By States: NV" at bounding box center [504, 142] width 69 height 19
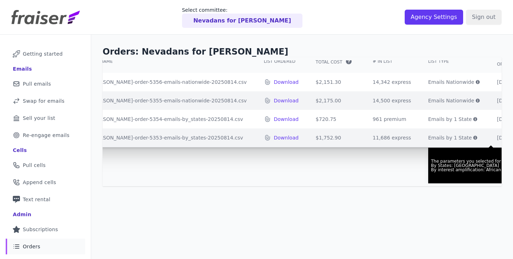
scroll to position [36, 0]
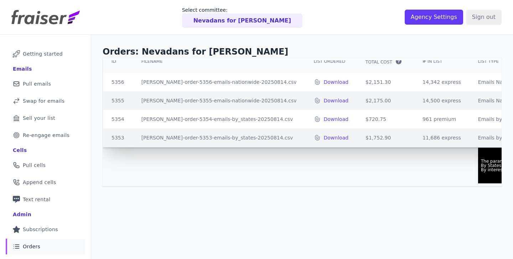
click at [409, 161] on div "Order history ID Filename List Ordered Total Cost" at bounding box center [302, 121] width 399 height 123
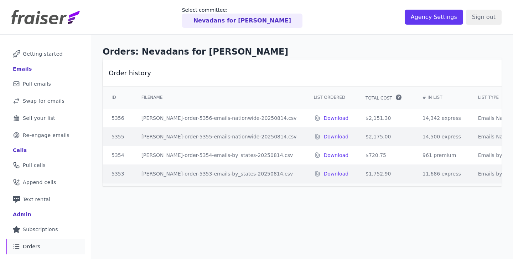
scroll to position [0, 0]
